Goal: Task Accomplishment & Management: Use online tool/utility

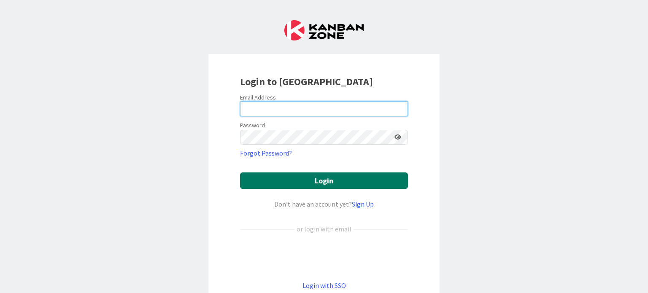
type input "[PERSON_NAME][EMAIL_ADDRESS][PERSON_NAME][DOMAIN_NAME]"
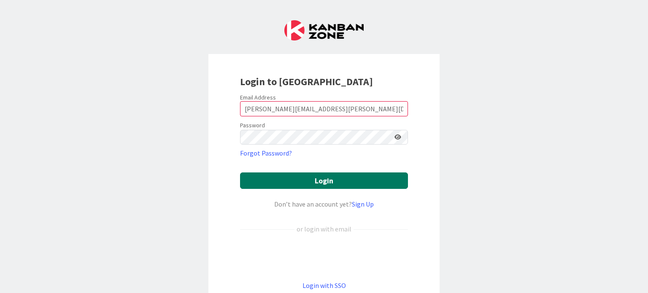
click at [331, 180] on button "Login" at bounding box center [324, 180] width 168 height 16
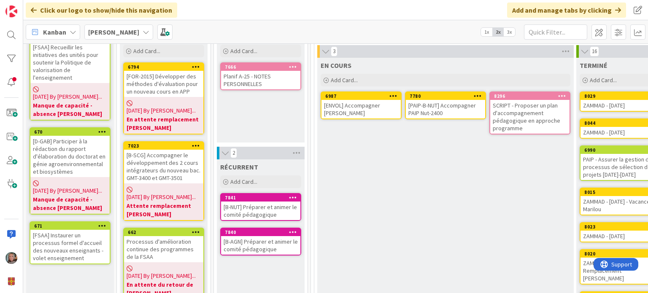
scroll to position [42, 0]
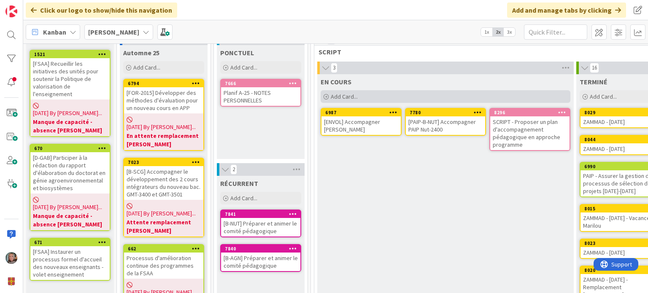
click at [347, 93] on span "Add Card..." at bounding box center [344, 97] width 27 height 8
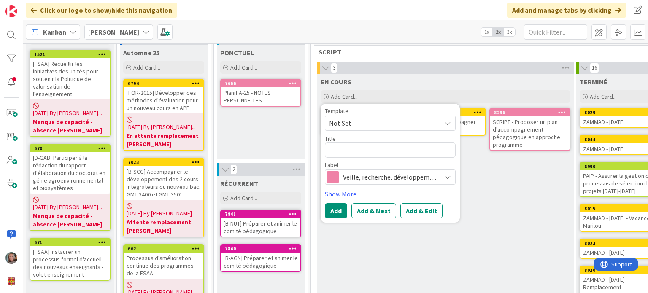
type textarea "x"
type textarea "BRT"
type textarea "x"
type textarea "BRTI"
type textarea "x"
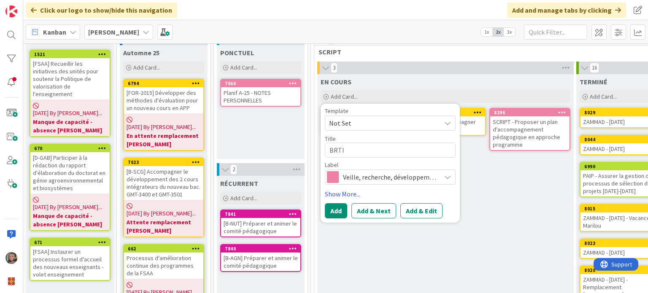
type textarea "BRTIO"
type textarea "x"
type textarea "BRTI"
type textarea "x"
type textarea "BRT"
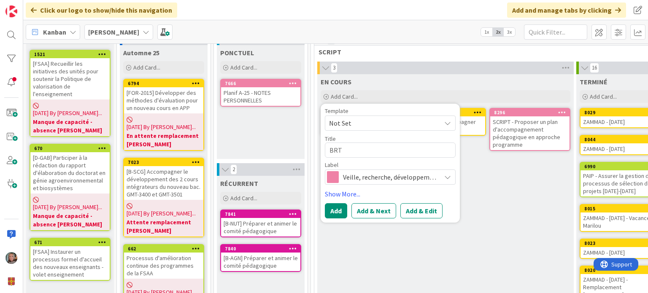
type textarea "x"
type textarea "BR"
type textarea "x"
type textarea "BRI"
type textarea "x"
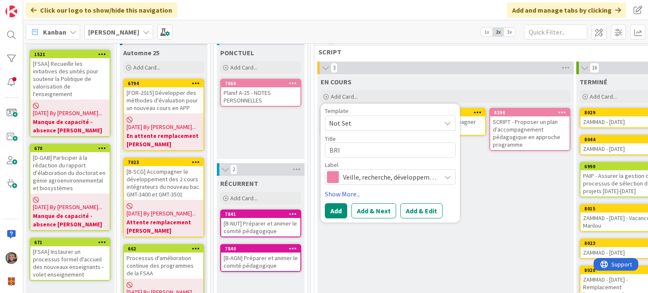
type textarea "BRIO"
type textarea "x"
type textarea "BRIO"
type textarea "x"
type textarea "BRIO -"
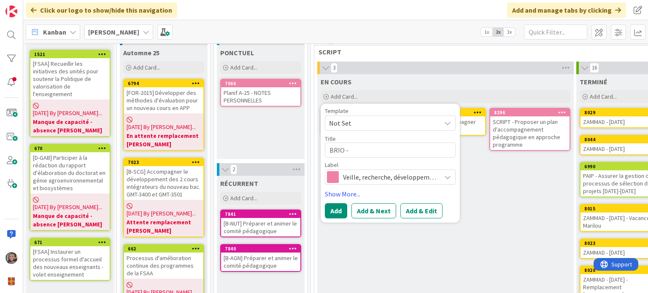
type textarea "x"
type textarea "BRIO -"
type textarea "x"
type textarea "BRIO - S"
type textarea "x"
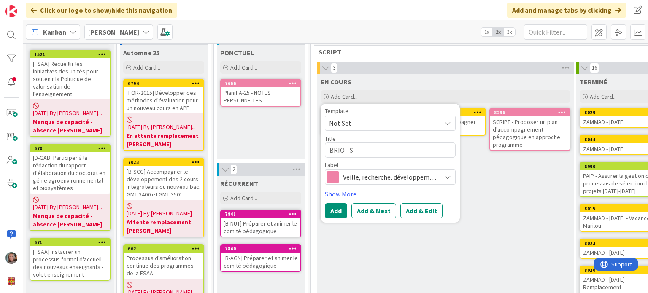
type textarea "BRIO - Sa"
type textarea "x"
type textarea "BRIO - Sai"
type textarea "x"
type textarea "BRIO - Sais"
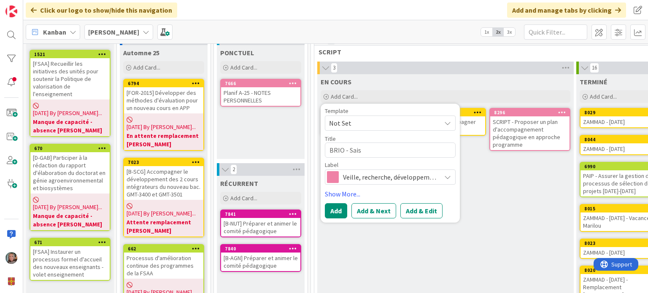
type textarea "x"
type textarea "BRIO - Saisi"
type textarea "x"
type textarea "BRIO - Saisir"
type textarea "x"
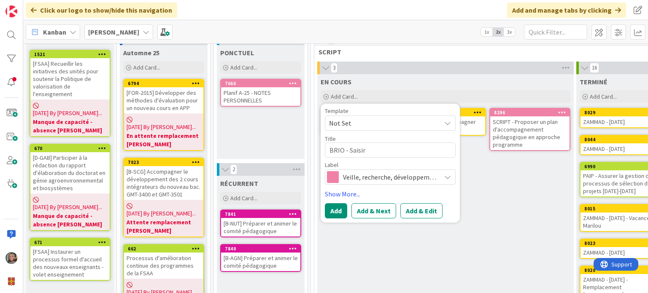
type textarea "BRIO - Saisir"
type textarea "x"
type textarea "BRIO - Saisir"
type textarea "x"
type textarea "BRIO - Saisi"
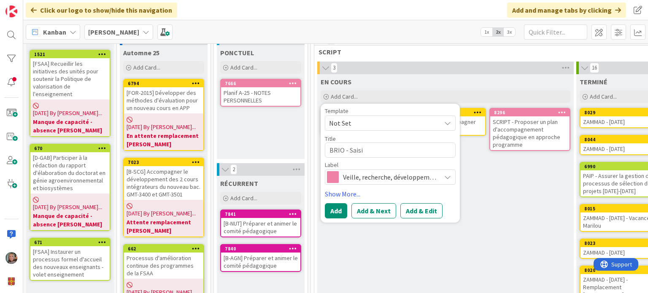
type textarea "x"
type textarea "BRIO - Sais"
type textarea "x"
type textarea "BRIO - Sai"
type textarea "x"
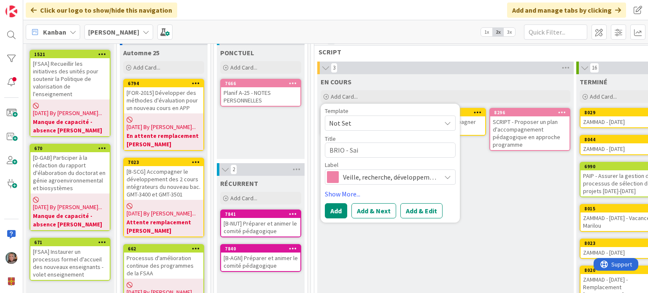
type textarea "BRIO - Sa"
type textarea "x"
type textarea "BRIO - S"
type textarea "x"
type textarea "BRIO - R"
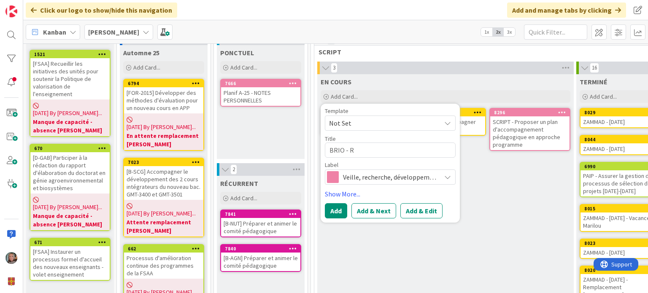
type textarea "x"
type textarea "BRIO - Re"
type textarea "x"
type textarea "BRIO - Res"
type textarea "x"
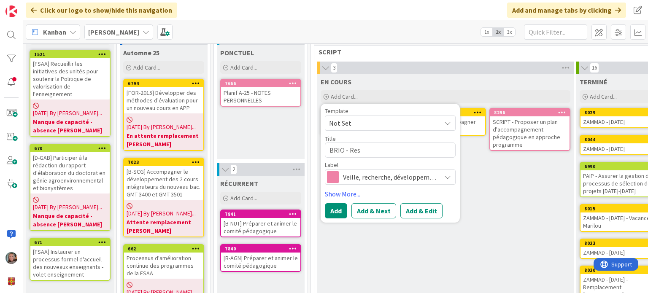
type textarea "BRIO - Resa"
type textarea "x"
type textarea "BRIO - Resai"
type textarea "x"
type textarea "BRIO - Resais"
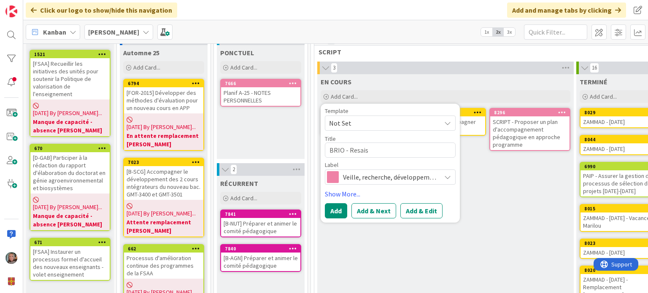
type textarea "x"
type textarea "BRIO - Resaisi"
type textarea "x"
type textarea "BRIO - Resaisir"
type textarea "x"
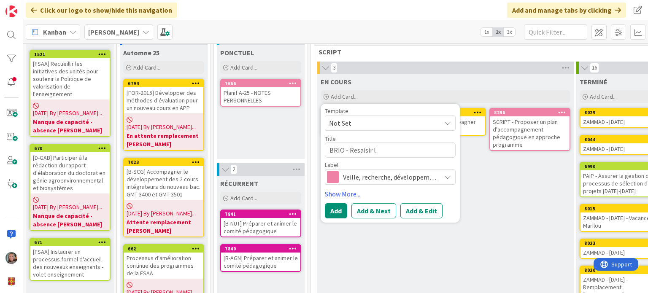
type textarea "BRIO - Resaisir le"
type textarea "x"
type textarea "BRIO - Resaisir les"
type textarea "x"
type textarea "BRIO - Resaisir les"
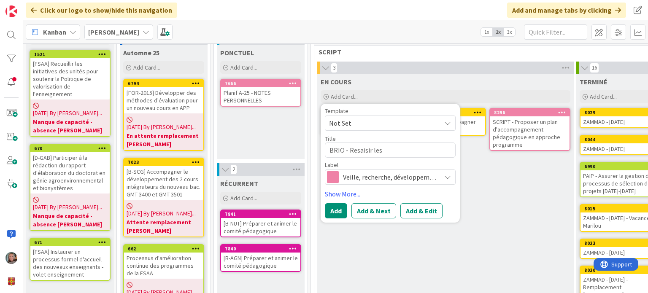
type textarea "x"
type textarea "BRIO - Resaisir les d"
type textarea "x"
type textarea "BRIO - Resaisir les de"
type textarea "x"
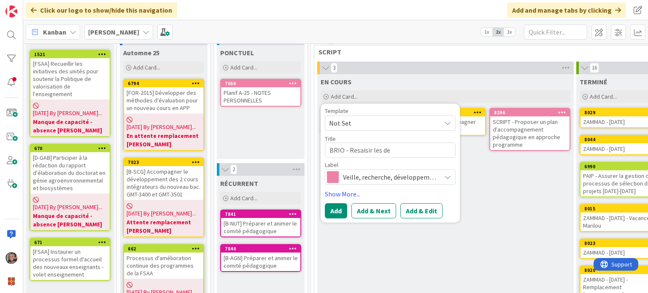
type textarea "BRIO - Resaisir les d"
type textarea "x"
type textarea "BRIO - Resaisir les"
type textarea "x"
type textarea "BRIO - Resaisir les t"
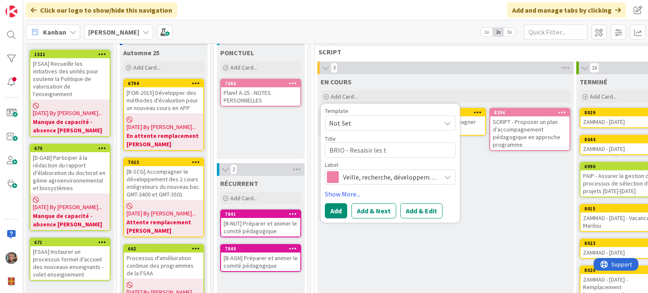
type textarea "x"
type textarea "BRIO - Resaisir les ta"
type textarea "x"
type textarea "BRIO - Resaisir les tab"
type textarea "x"
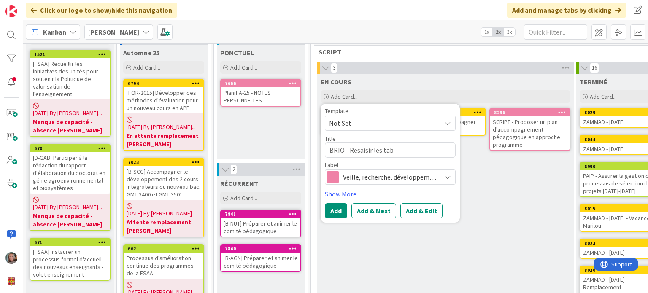
type textarea "BRIO - Resaisir les tabl"
type textarea "x"
type textarea "BRIO - Resaisir les table"
type textarea "x"
type textarea "BRIO - Resaisir les tablea"
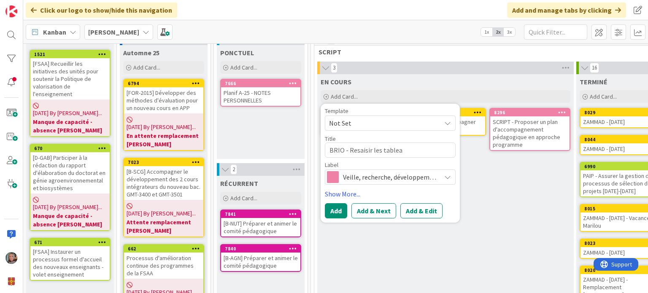
type textarea "x"
type textarea "BRIO - Resaisir les tableau"
type textarea "x"
type textarea "BRIO - Resaisir les tableaux"
type textarea "x"
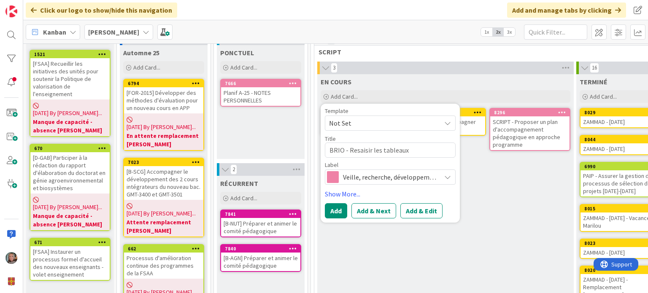
type textarea "BRIO - Resaisir les tableaux"
type textarea "x"
type textarea "BRIO - Resaisir les tableaux d"
type textarea "x"
type textarea "BRIO - Resaisir les tableaux de"
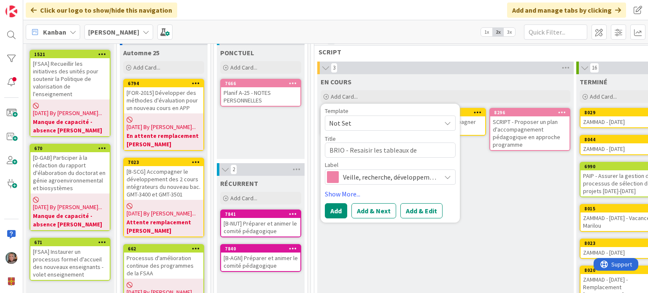
type textarea "x"
type textarea "BRIO - Resaisir les tableaux de"
type textarea "x"
type textarea "BRIO - Resaisir les tableaux de c"
type textarea "x"
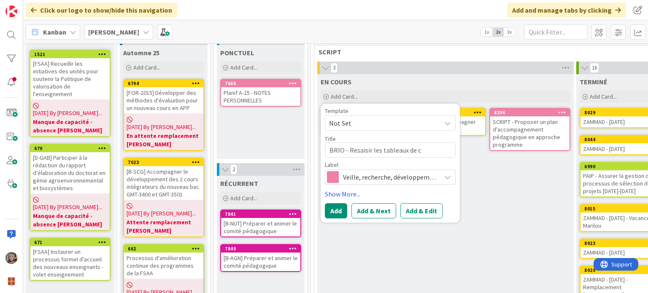
type textarea "BRIO - Resaisir les tableaux de co"
type textarea "x"
type textarea "BRIO - Resaisir les tableaux de com"
type textarea "x"
type textarea "BRIO - Resaisir les tableaux de comp"
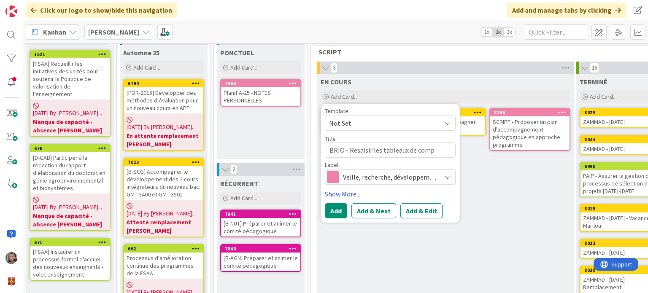
type textarea "x"
type textarea "BRIO - Resaisir les tableaux de compé"
type textarea "x"
type textarea "BRIO - Resaisir les tableaux de compét"
type textarea "x"
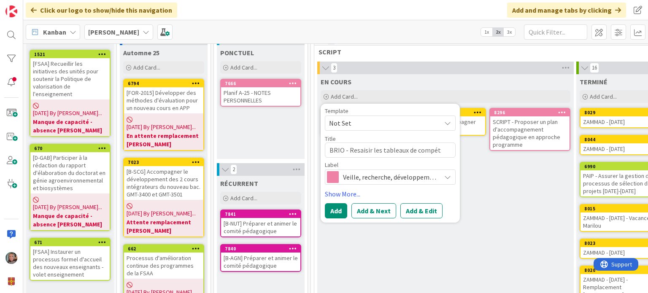
type textarea "BRIO - Resaisir les tableaux de compéte"
type textarea "x"
type textarea "BRIO - Resaisir les tableaux de compéten"
type textarea "x"
type textarea "BRIO - Resaisir les tableaux de compétenc"
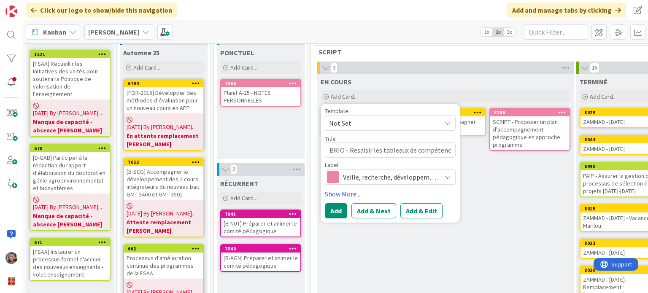
type textarea "x"
type textarea "BRIO - Resaisir les tableaux de compétence"
type textarea "x"
type textarea "BRIO - Resaisir les tableaux de compétences"
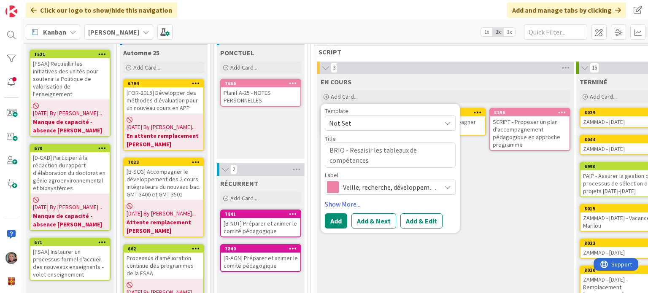
drag, startPoint x: 341, startPoint y: 149, endPoint x: 329, endPoint y: 152, distance: 12.9
click at [329, 152] on textarea "BRIO - Resaisir les tableaux de compétences" at bounding box center [390, 154] width 131 height 25
type textarea "x"
type textarea "B - Resaisir les tableaux de compétences"
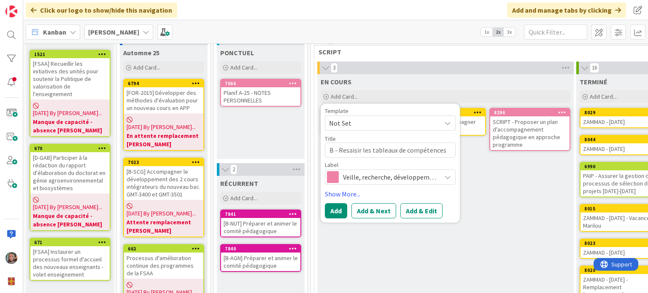
type textarea "x"
type textarea "B- - Resaisir les tableaux de compétences"
type textarea "x"
type textarea "B-N - Resaisir les tableaux de compétences"
type textarea "x"
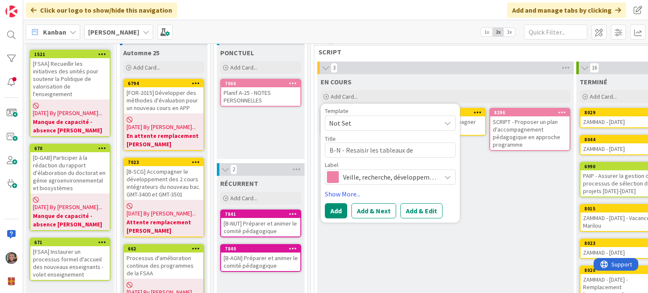
type textarea "B-NU - Resaisir les tableaux de compétences"
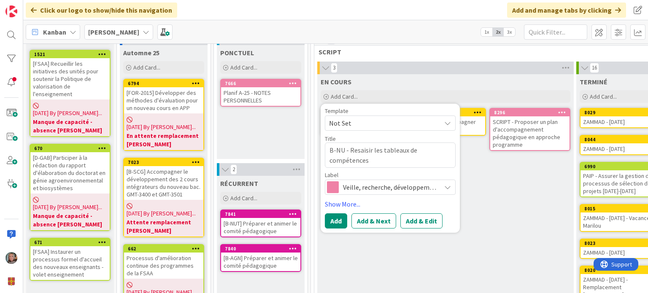
type textarea "x"
type textarea "B-NUT - Resaisir les tableaux de compétences"
type textarea "x"
type textarea "B-NUT - Resaisir les tableaux de compétences"
type textarea "x"
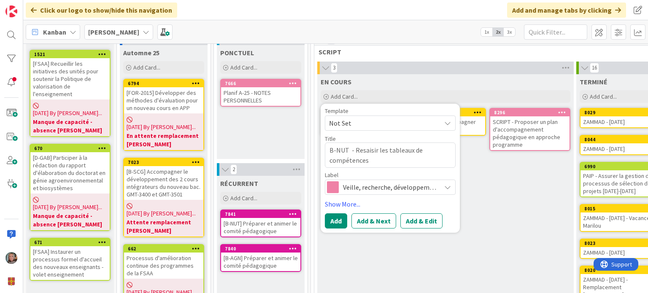
type textarea "B-NUT e - Resaisir les tableaux de compétences"
type textarea "x"
type textarea "B-NUT et - Resaisir les tableaux de compétences"
type textarea "x"
type textarea "B-NUT et - Resaisir les tableaux de compétences"
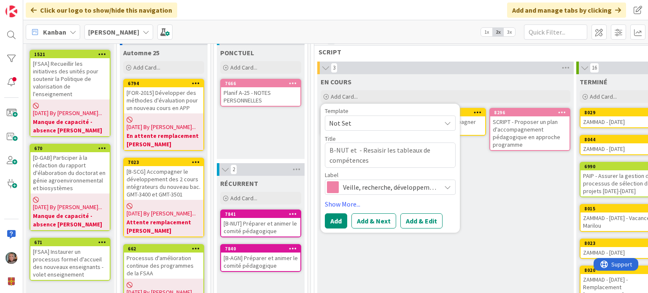
type textarea "x"
type textarea "B-NUT et B - Resaisir les tableaux de compétences"
type textarea "x"
type textarea "B-NUT et B- - Resaisir les tableaux de compétences"
type textarea "x"
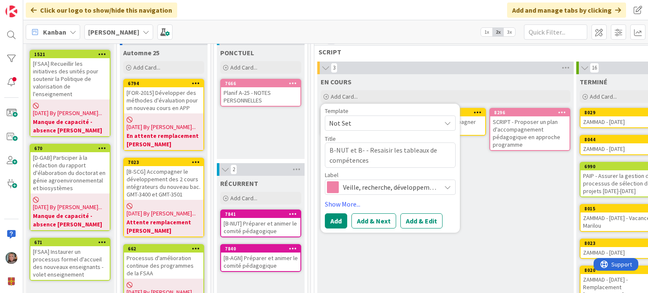
type textarea "B-NUT et B-A - Resaisir les tableaux de compétences"
type textarea "x"
type textarea "B-NUT et B-AG - Resaisir les tableaux de compétences"
type textarea "x"
type textarea "B-NUT et B-AGN - Resaisir les tableaux de compétences"
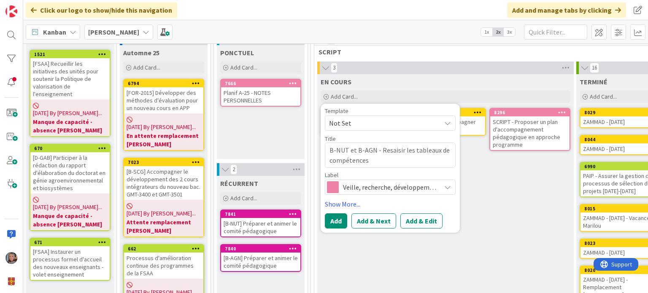
click at [375, 184] on span "Veille, recherche, développement" at bounding box center [390, 187] width 94 height 12
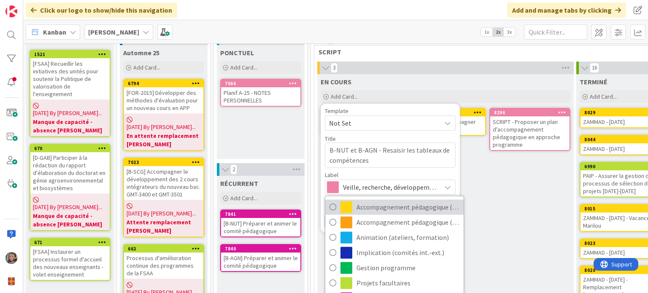
click at [381, 202] on span "Accompagnement pédagogique (ind)" at bounding box center [407, 207] width 103 height 13
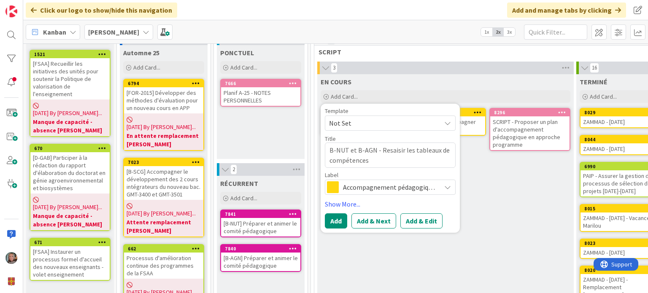
click at [377, 187] on span "Accompagnement pédagogique (ind)" at bounding box center [390, 187] width 94 height 12
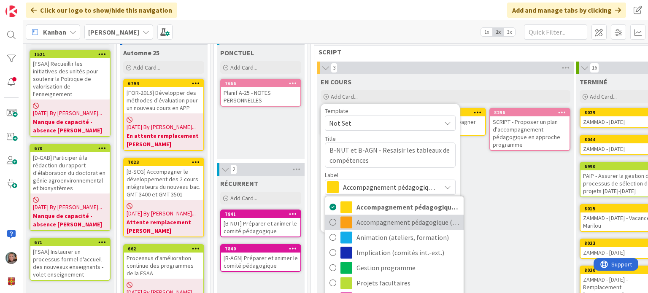
click at [384, 224] on span "Accompagnement pédagogique (prog" at bounding box center [407, 222] width 103 height 13
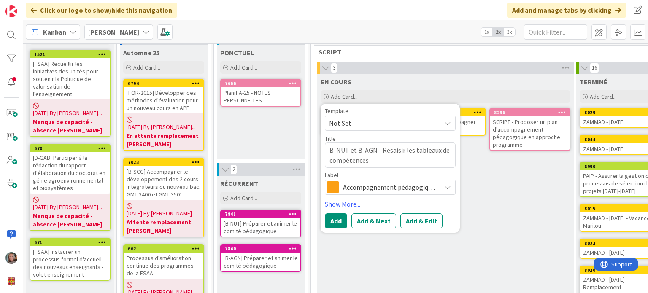
scroll to position [84, 0]
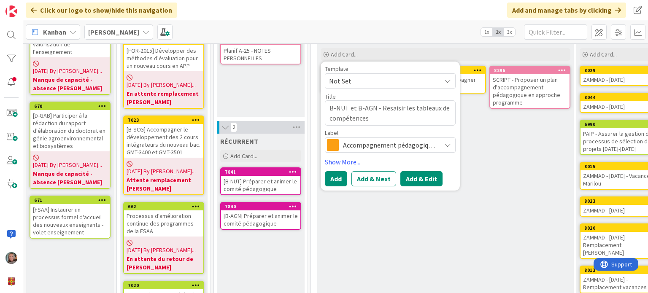
click at [423, 177] on button "Add & Edit" at bounding box center [421, 178] width 42 height 15
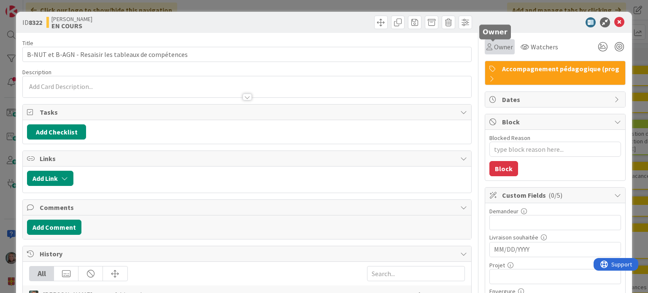
click at [505, 42] on span "Owner" at bounding box center [503, 47] width 19 height 10
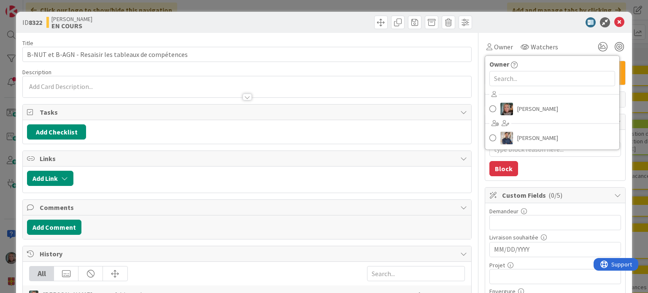
click at [500, 62] on span "Owner" at bounding box center [499, 64] width 20 height 10
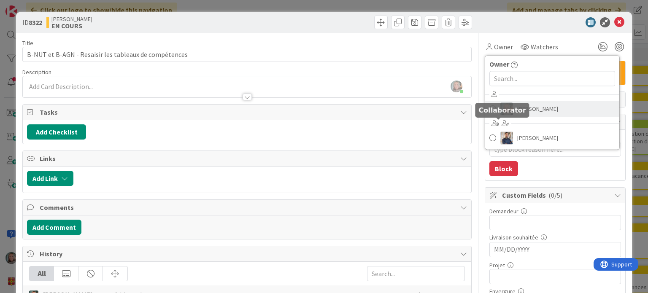
click at [527, 107] on span "[PERSON_NAME]" at bounding box center [537, 108] width 41 height 13
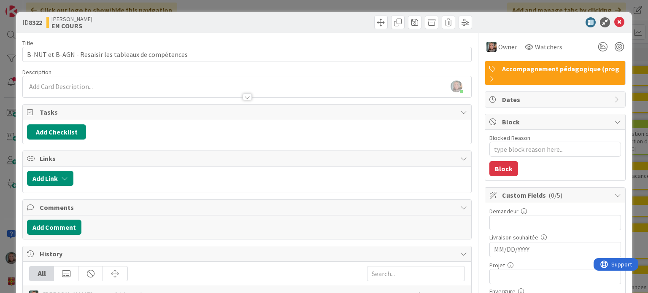
type textarea "x"
click at [62, 129] on button "Add Checklist" at bounding box center [56, 131] width 59 height 15
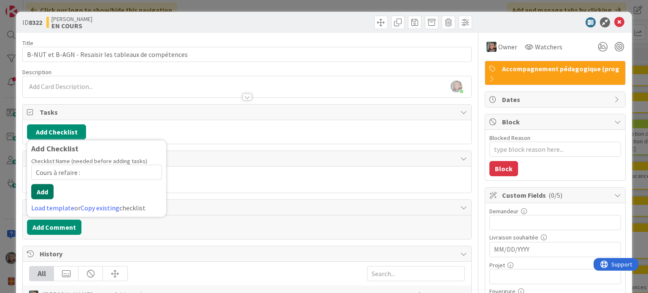
type input "Cours à refaire :"
click at [43, 192] on button "Add" at bounding box center [42, 191] width 22 height 15
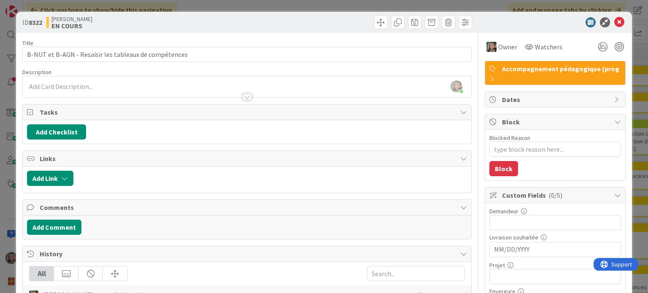
type textarea "x"
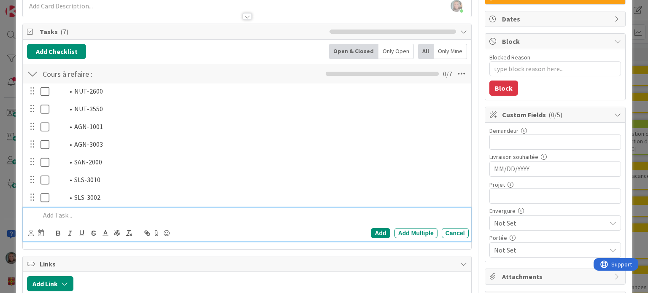
scroll to position [84, 0]
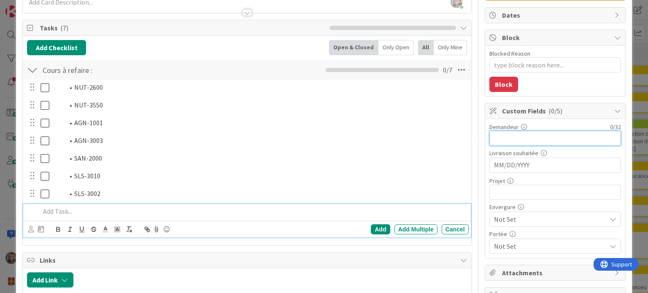
click at [500, 137] on input "text" at bounding box center [555, 138] width 132 height 15
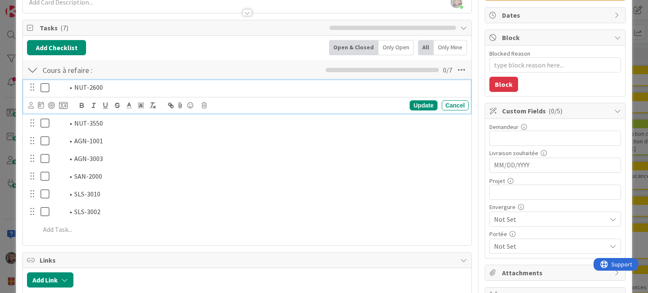
click at [42, 84] on icon at bounding box center [44, 88] width 9 height 10
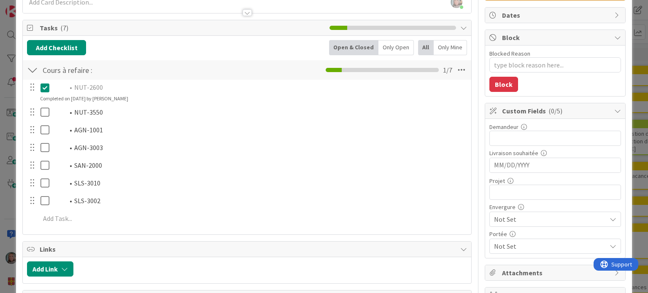
click at [40, 114] on div at bounding box center [39, 112] width 24 height 15
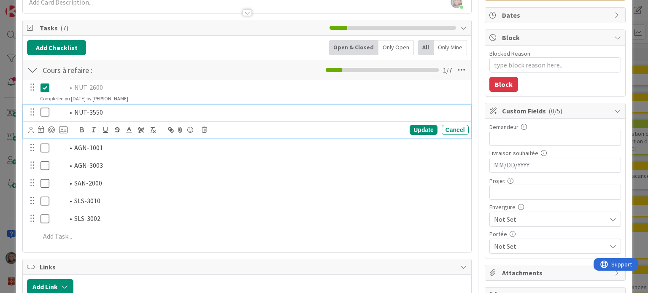
click at [41, 112] on icon at bounding box center [44, 112] width 9 height 10
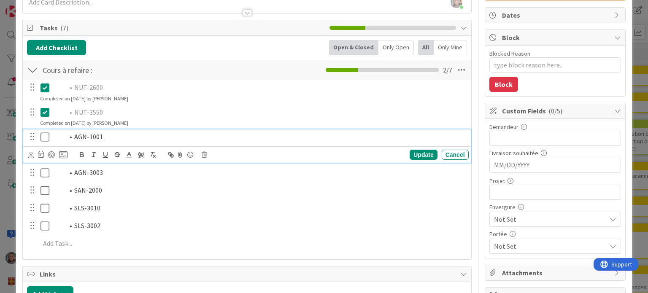
click at [42, 137] on icon at bounding box center [44, 137] width 9 height 10
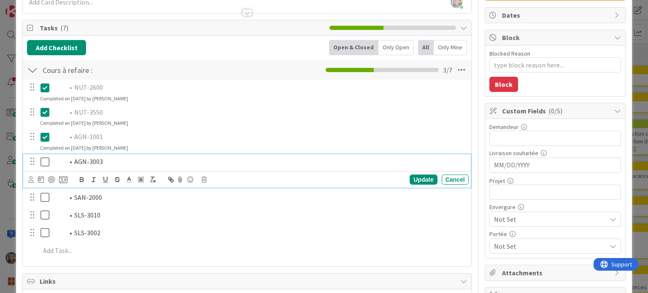
click at [44, 162] on icon at bounding box center [44, 162] width 9 height 10
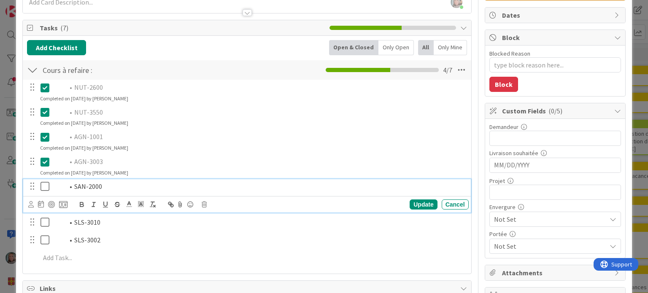
click at [42, 187] on icon at bounding box center [44, 186] width 9 height 10
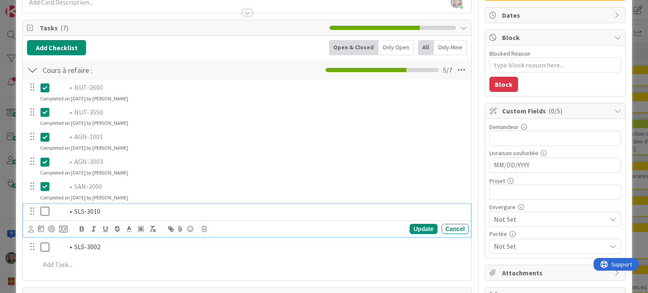
click at [43, 210] on icon at bounding box center [44, 211] width 9 height 10
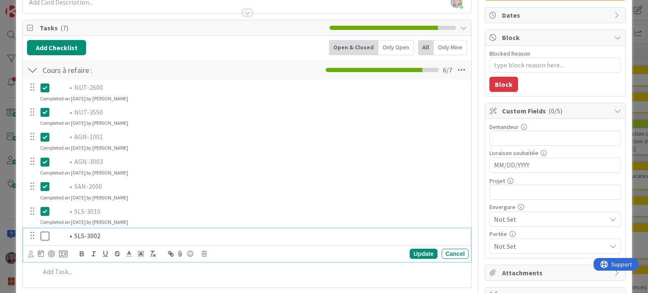
click at [42, 234] on icon at bounding box center [44, 236] width 9 height 10
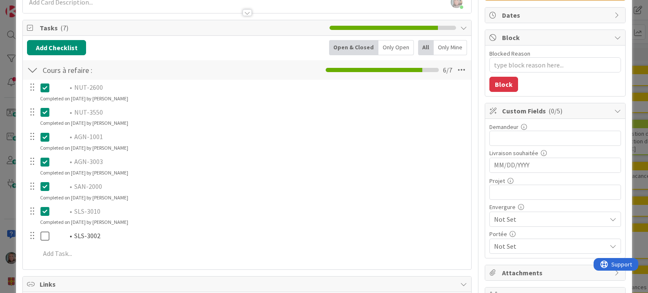
type textarea "x"
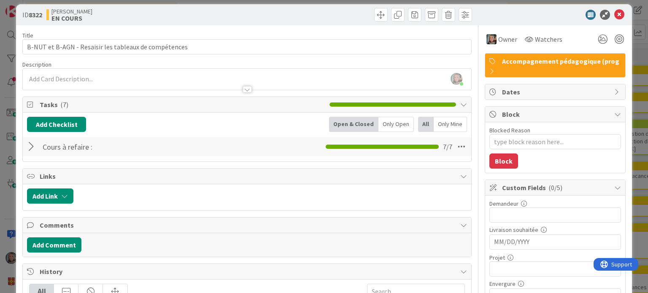
scroll to position [0, 0]
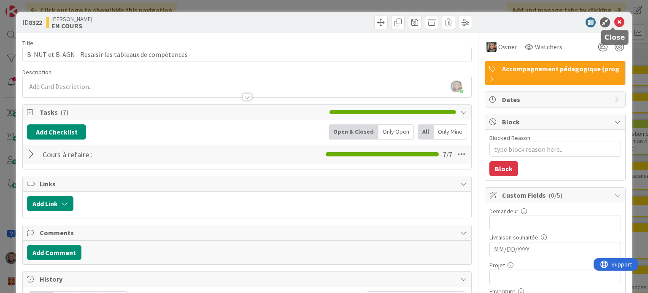
click at [614, 21] on icon at bounding box center [619, 22] width 10 height 10
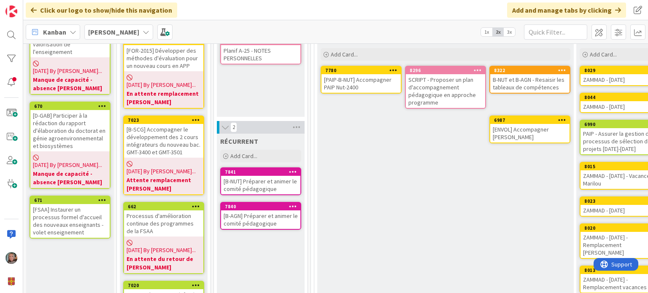
drag, startPoint x: 402, startPoint y: 148, endPoint x: 402, endPoint y: 154, distance: 6.3
click at [402, 148] on div "EN COURS Add Card... Template Not Set Title 0 / 128 Label Veille, recherche, dé…" at bounding box center [445, 232] width 256 height 400
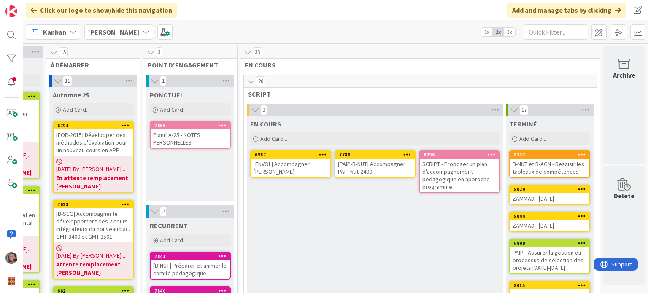
scroll to position [42, 76]
